Goal: Task Accomplishment & Management: Use online tool/utility

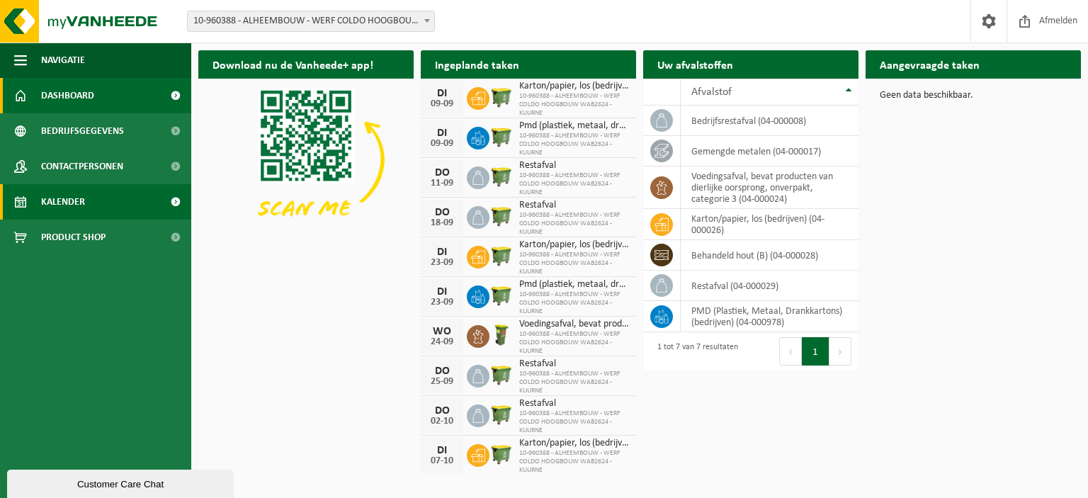
click at [33, 192] on link "Kalender" at bounding box center [95, 201] width 191 height 35
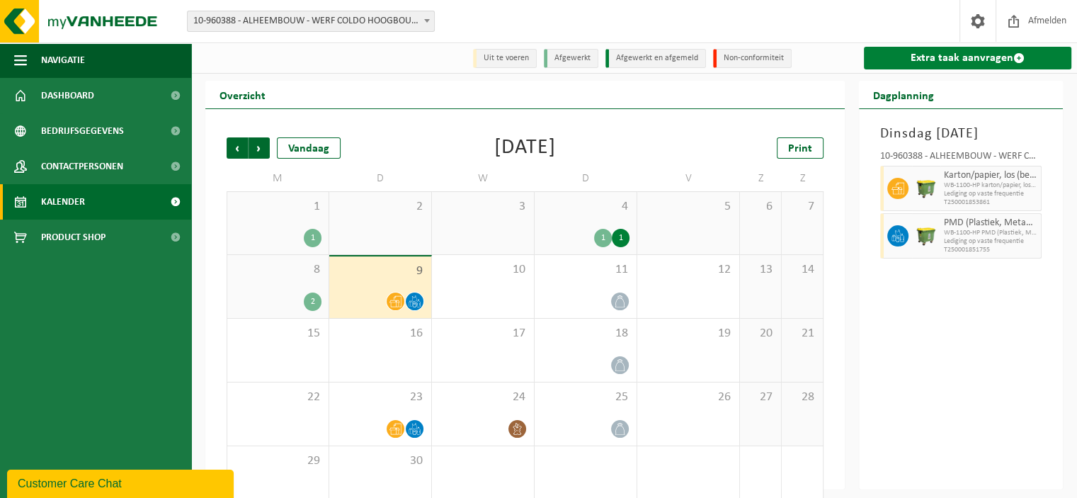
click at [990, 61] on link "Extra taak aanvragen" at bounding box center [968, 58] width 208 height 23
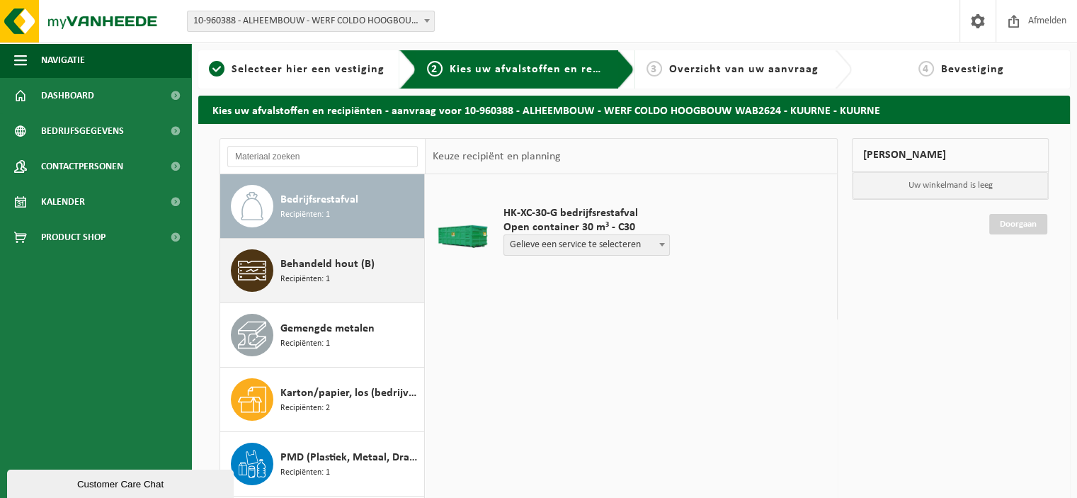
click at [332, 288] on div "Behandeld hout (B) Recipiënten: 1" at bounding box center [351, 270] width 140 height 43
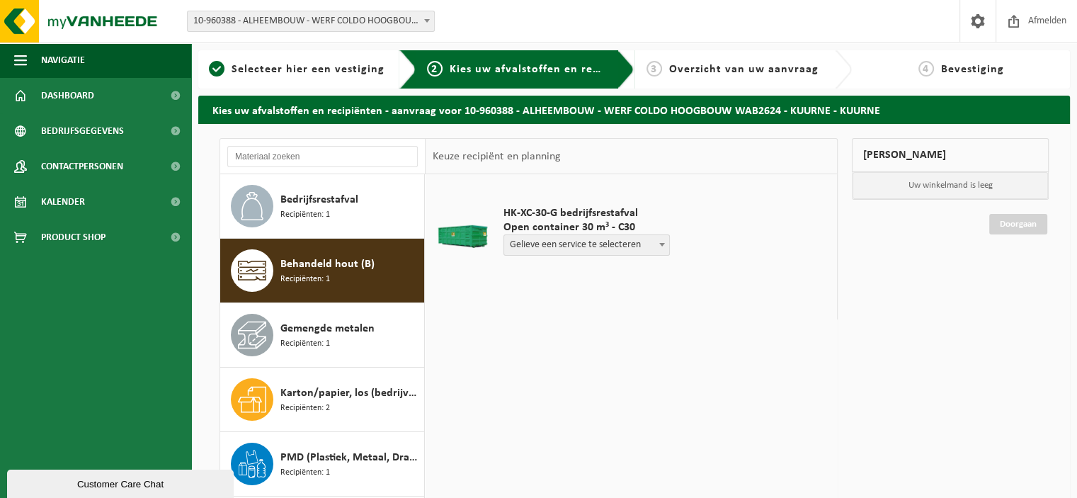
scroll to position [24, 0]
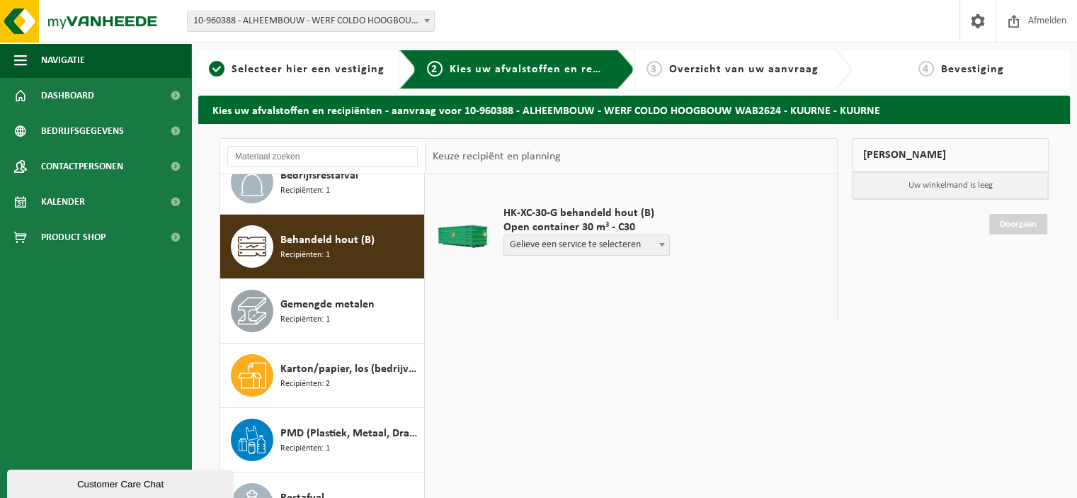
click at [587, 245] on span "Gelieve een service te selecteren" at bounding box center [586, 245] width 165 height 20
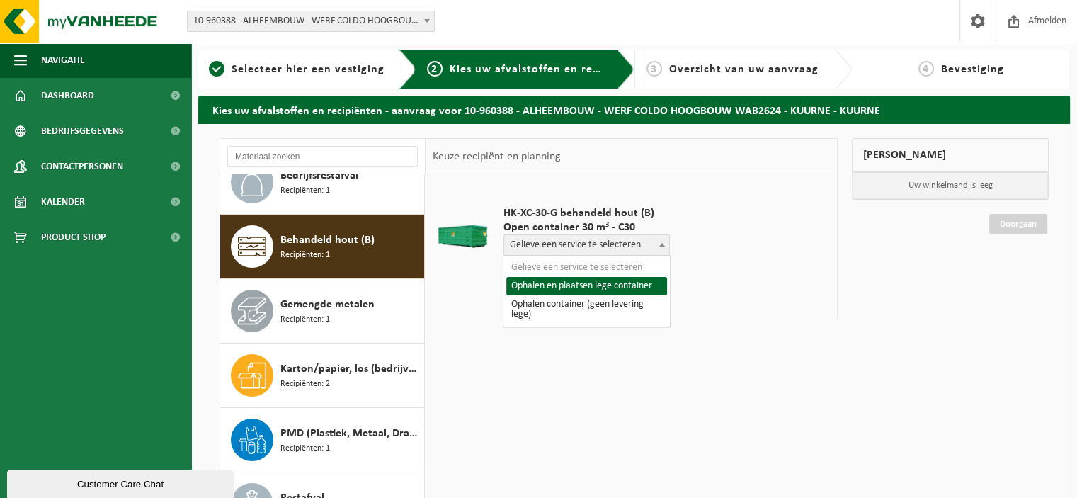
select select "P2PL-VEL-091300_HK-XC-30-GN-00_04-000028_46"
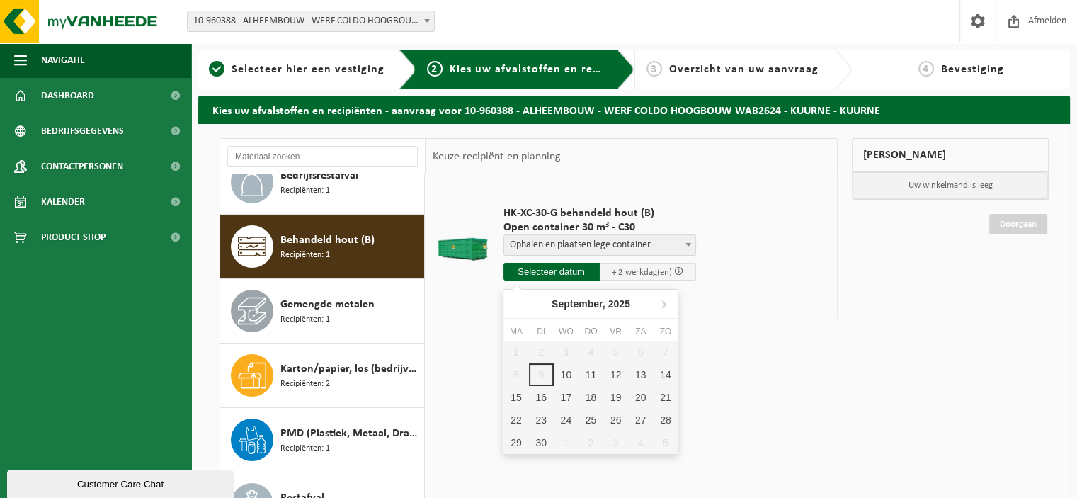
click at [562, 268] on input "text" at bounding box center [552, 272] width 96 height 18
click at [570, 364] on div "10" at bounding box center [566, 374] width 25 height 23
type input "Van 2025-09-10"
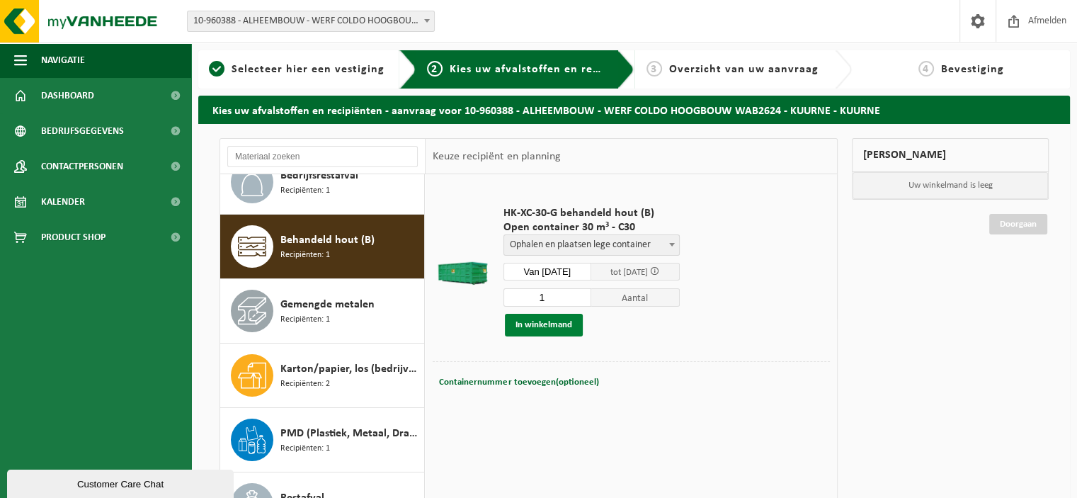
click at [559, 334] on button "In winkelmand" at bounding box center [544, 325] width 78 height 23
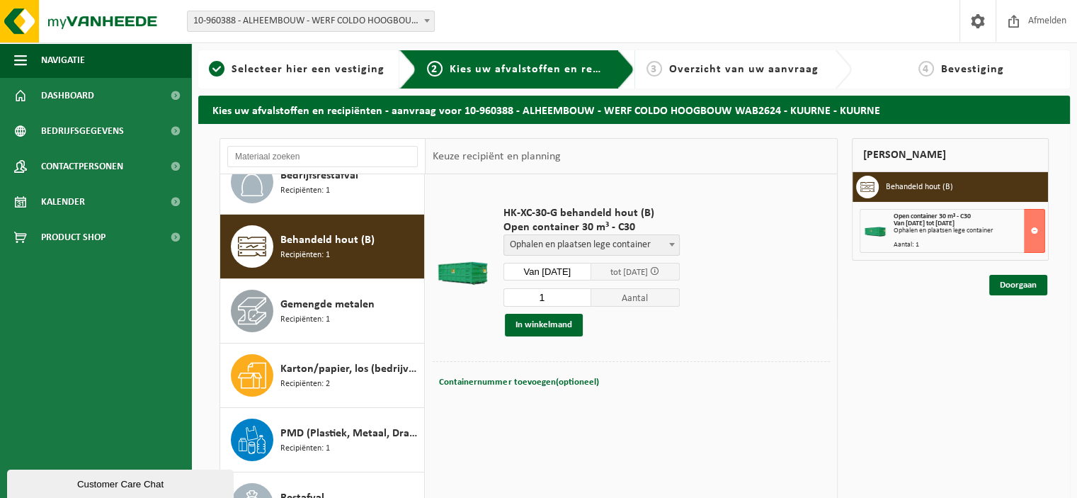
click at [1026, 294] on link "Doorgaan" at bounding box center [1019, 285] width 58 height 21
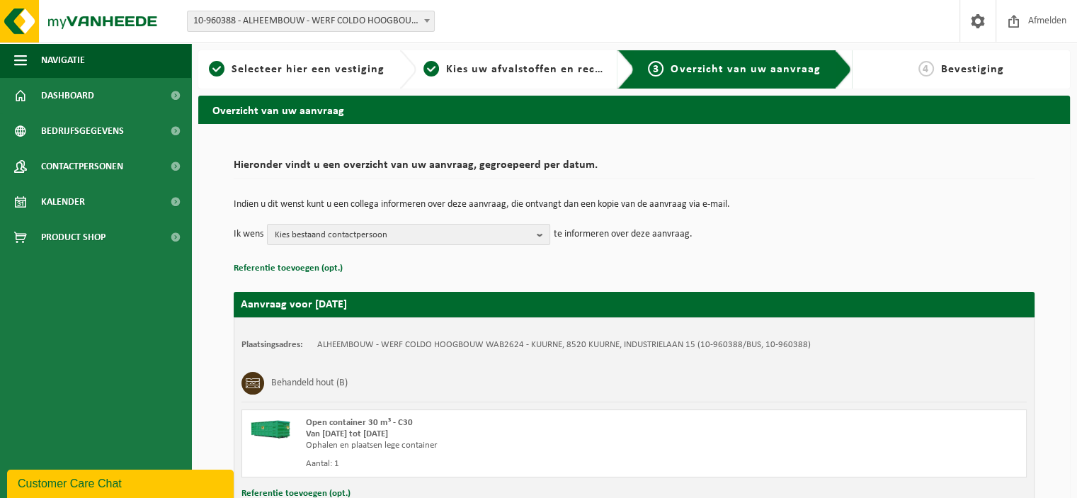
scroll to position [108, 0]
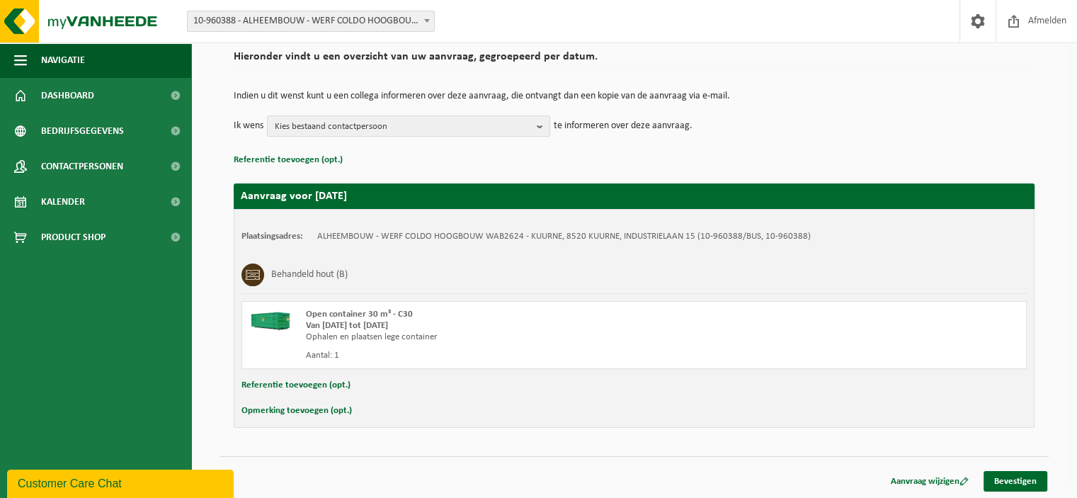
click at [305, 402] on button "Opmerking toevoegen (opt.)" at bounding box center [297, 411] width 111 height 18
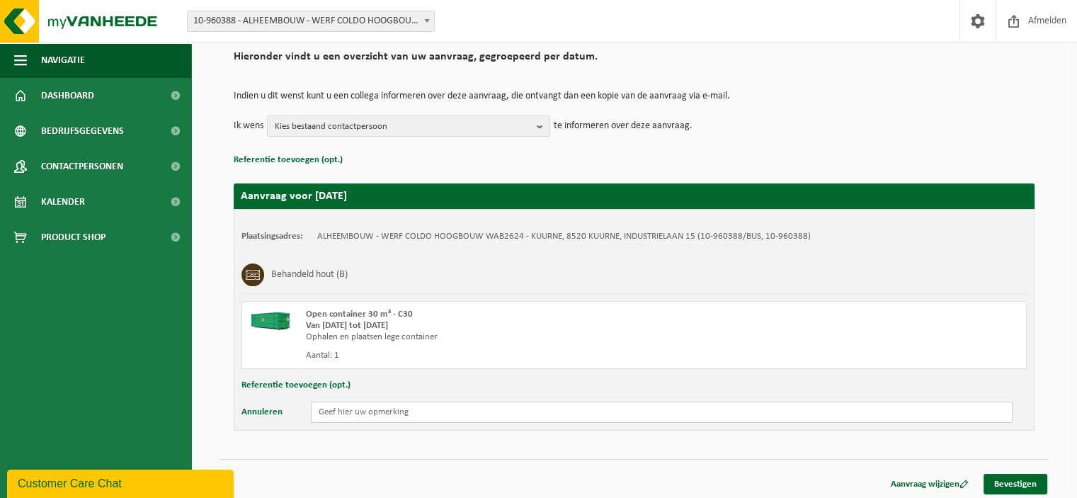
click at [419, 415] on input "text" at bounding box center [662, 412] width 702 height 21
click at [343, 410] on input "text" at bounding box center [662, 412] width 702 height 21
drag, startPoint x: 319, startPoint y: 412, endPoint x: 692, endPoint y: 407, distance: 373.3
click at [692, 407] on input "Graag ook andere 3 containers verplaatsen op de werf, een 10 tal meter verder. …" at bounding box center [662, 412] width 702 height 21
type input "Graag ook andere 3 containers verplaatsen op de werf, een 10 tal meter verder. …"
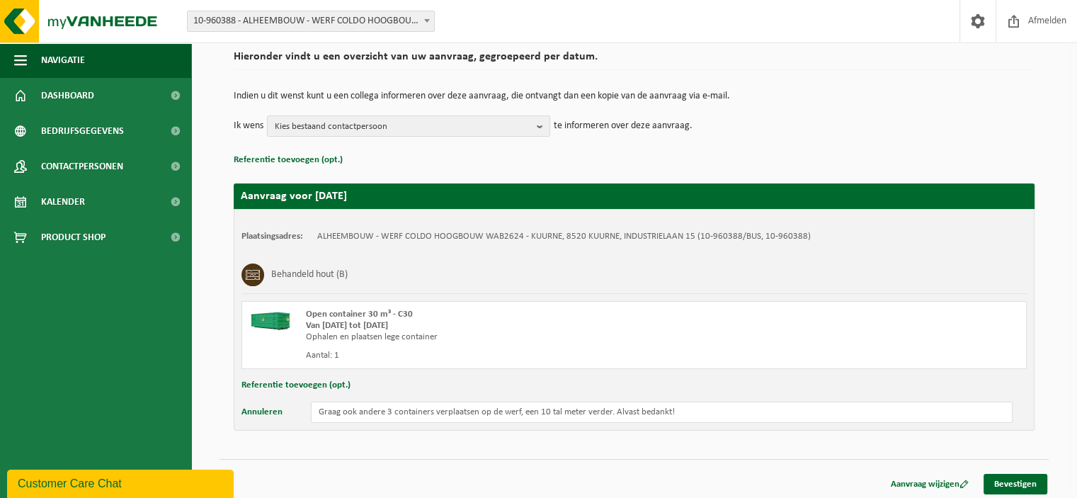
drag, startPoint x: 662, startPoint y: 412, endPoint x: 666, endPoint y: 429, distance: 18.2
click at [666, 429] on div "Hieronder vindt u een overzicht van uw aanvraag, gegroepeerd per datum. Indien …" at bounding box center [634, 237] width 829 height 415
click at [700, 411] on input "Graag ook andere 3 containers verplaatsen op de werf, een 10 tal meter verder. …" at bounding box center [662, 412] width 702 height 21
click at [1020, 480] on link "Bevestigen" at bounding box center [1016, 484] width 64 height 21
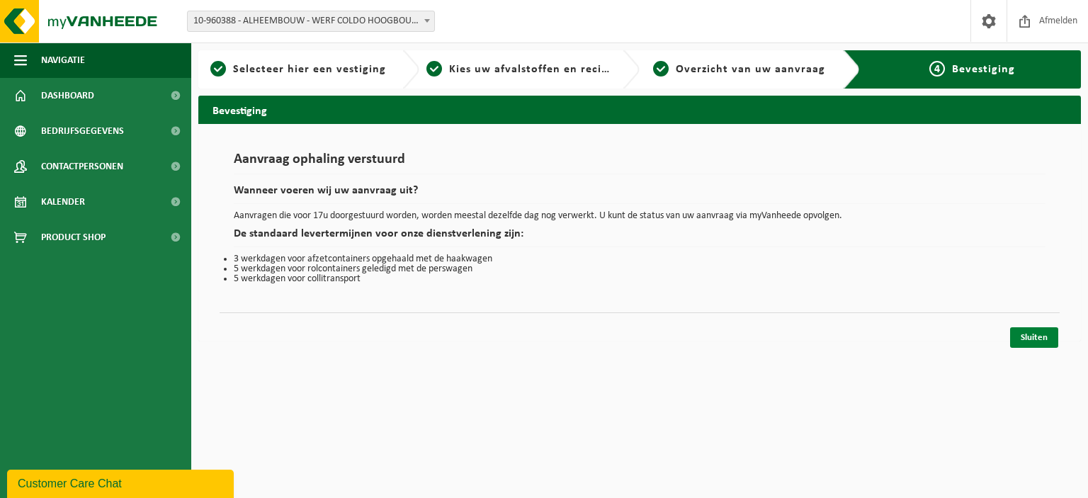
click at [1034, 334] on link "Sluiten" at bounding box center [1034, 337] width 48 height 21
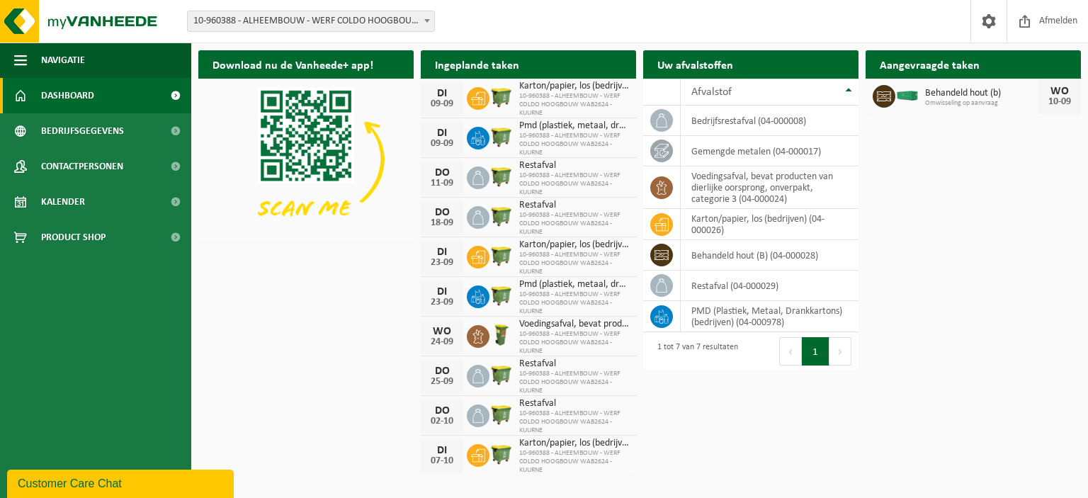
click at [1012, 311] on div "Download nu de Vanheede+ app! Verberg Ingeplande taken Bekijk uw kalender [DATE…" at bounding box center [640, 261] width 890 height 437
